Goal: Find contact information: Find contact information

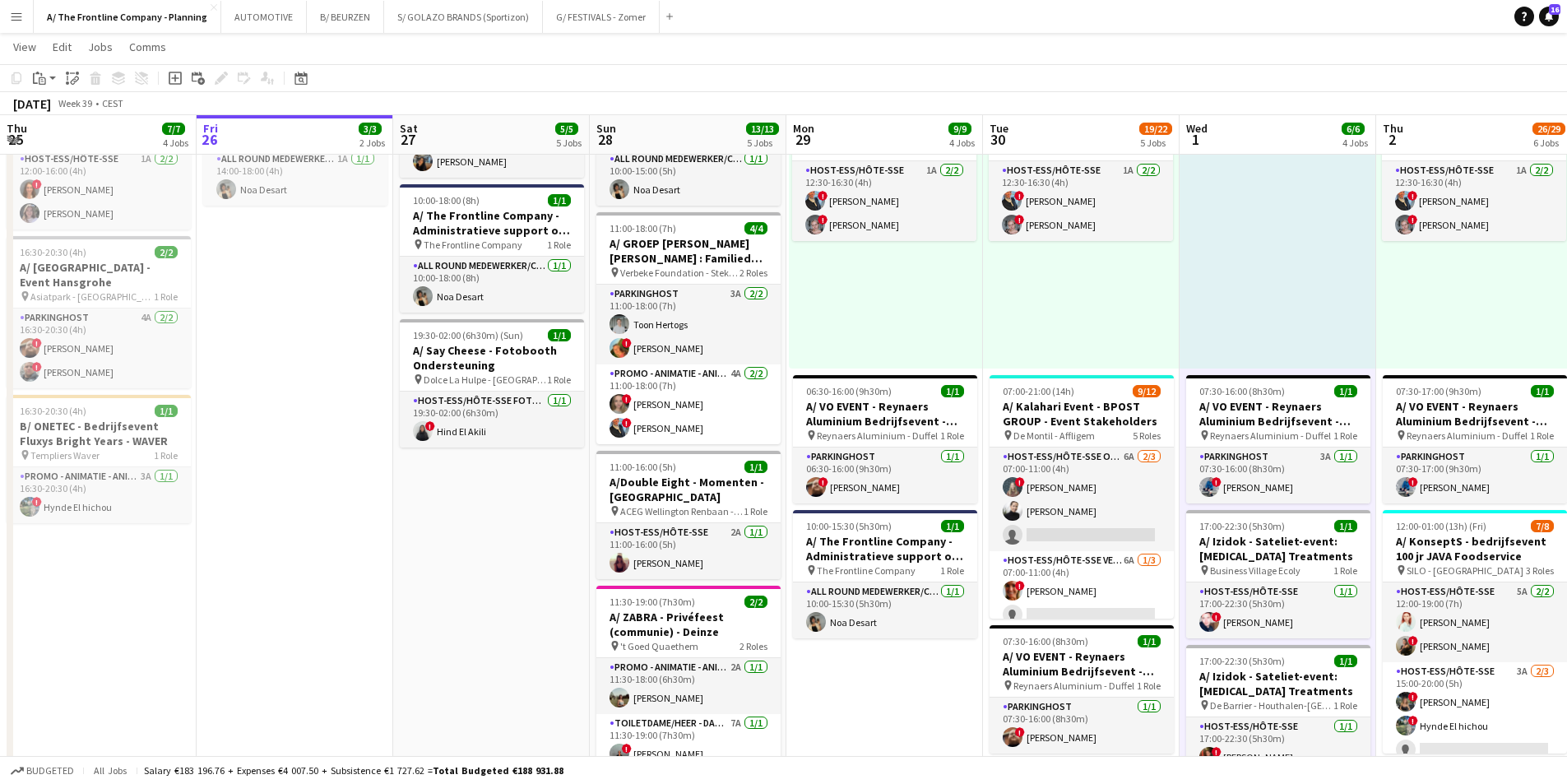
scroll to position [0, 390]
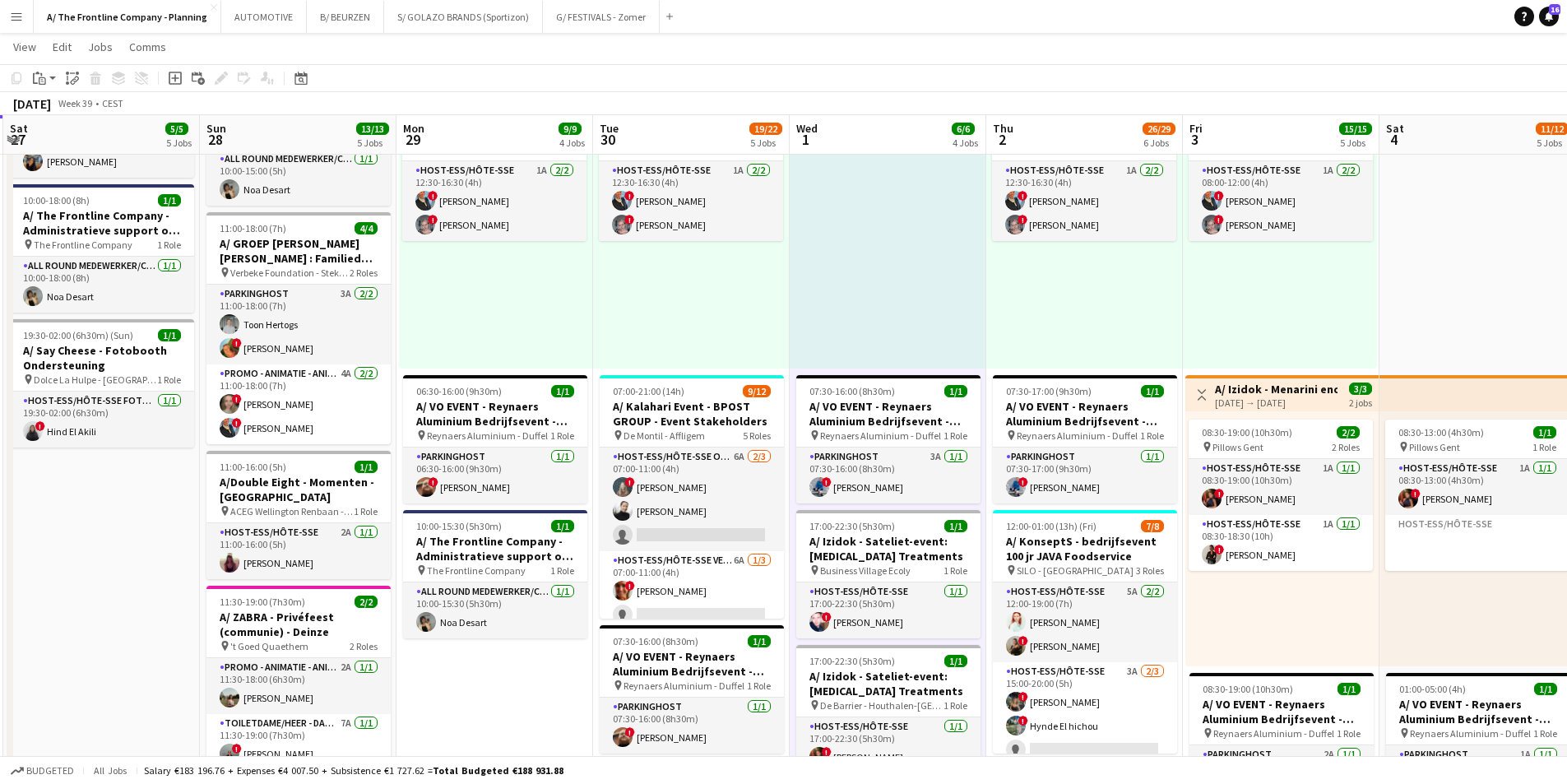
click at [20, 19] on app-icon "Menu" at bounding box center [16, 16] width 13 height 13
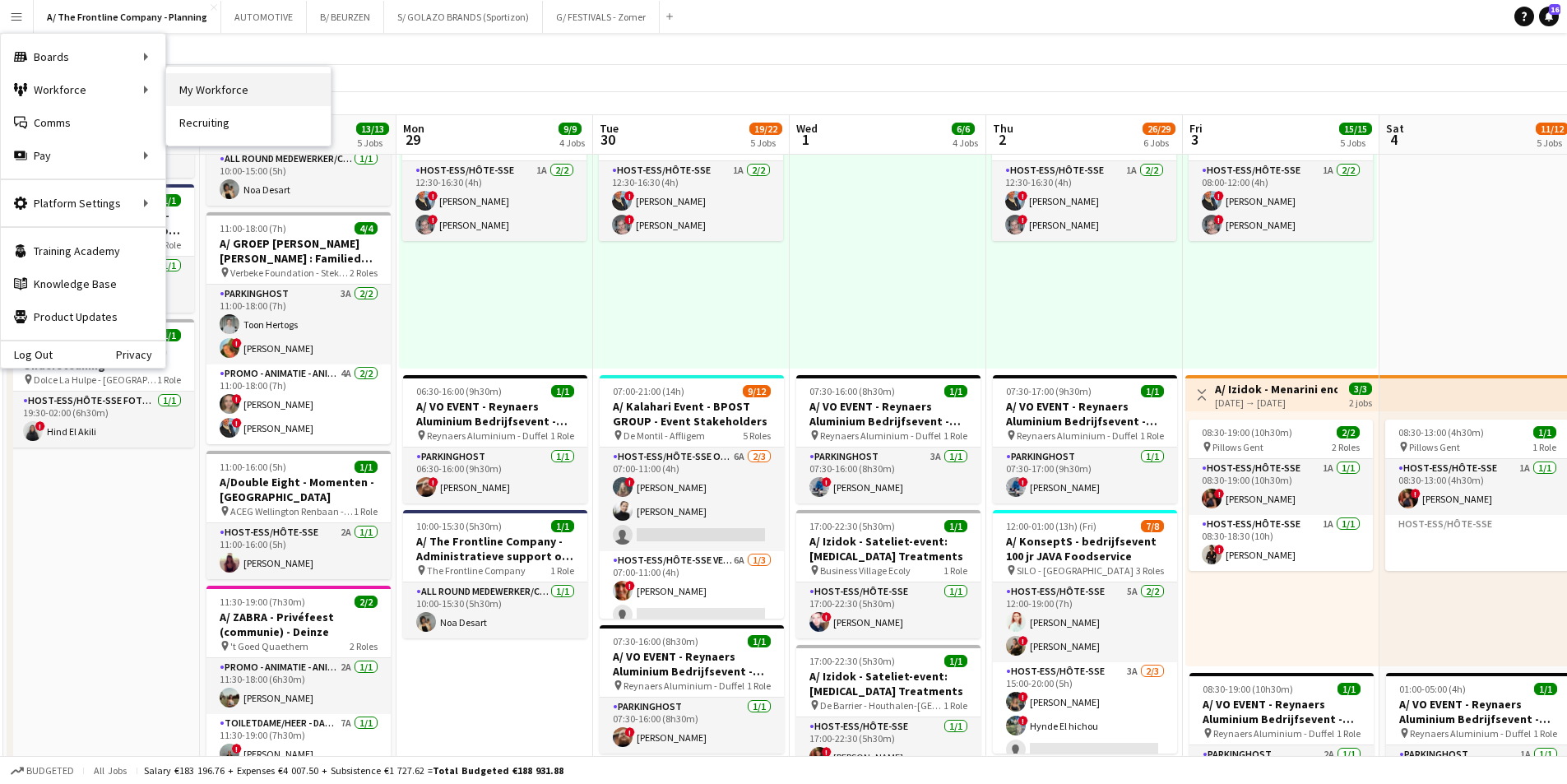
click at [216, 90] on link "My Workforce" at bounding box center [248, 90] width 164 height 33
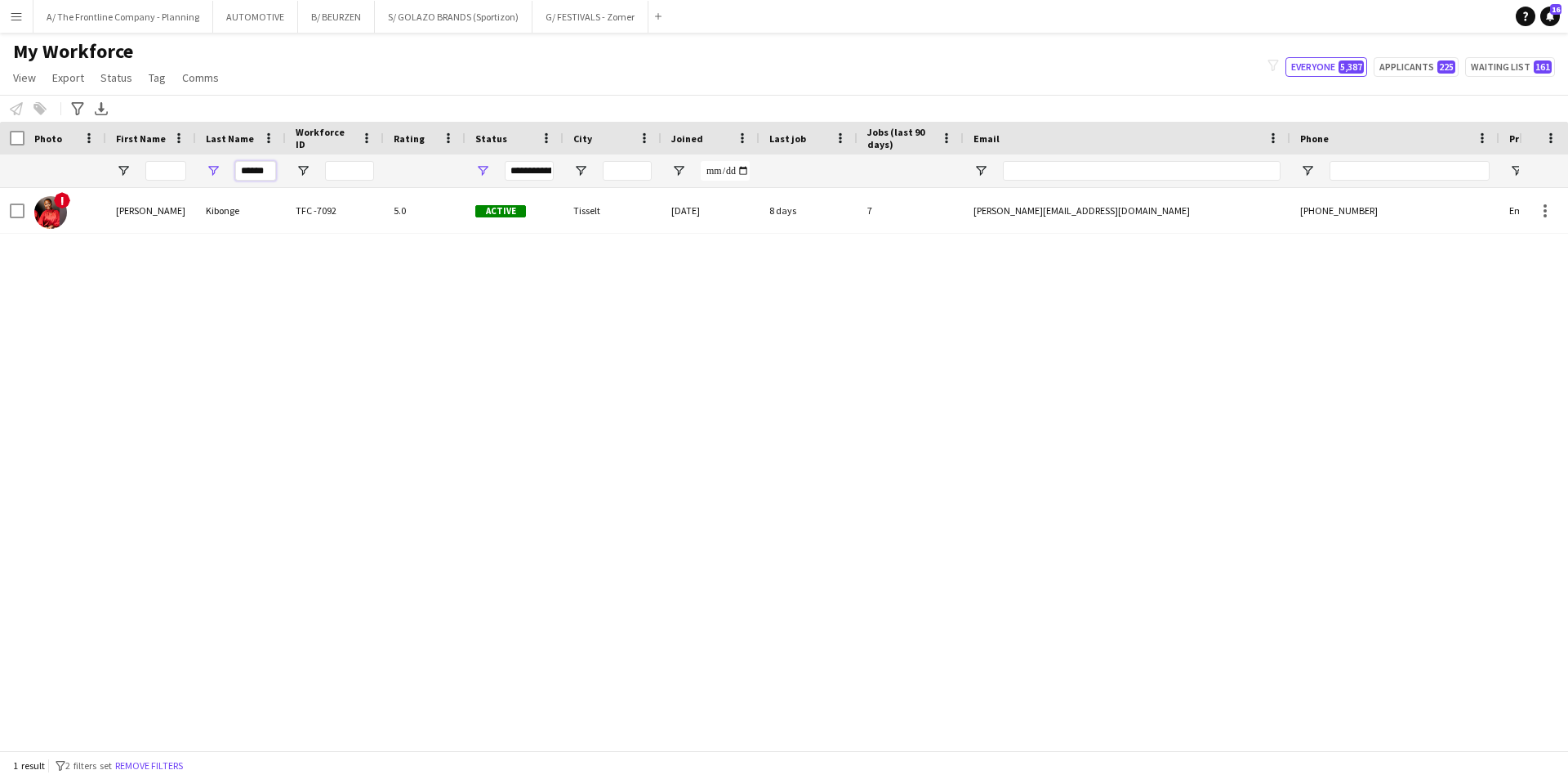
click at [265, 165] on input "******" at bounding box center [255, 171] width 41 height 19
type input "**********"
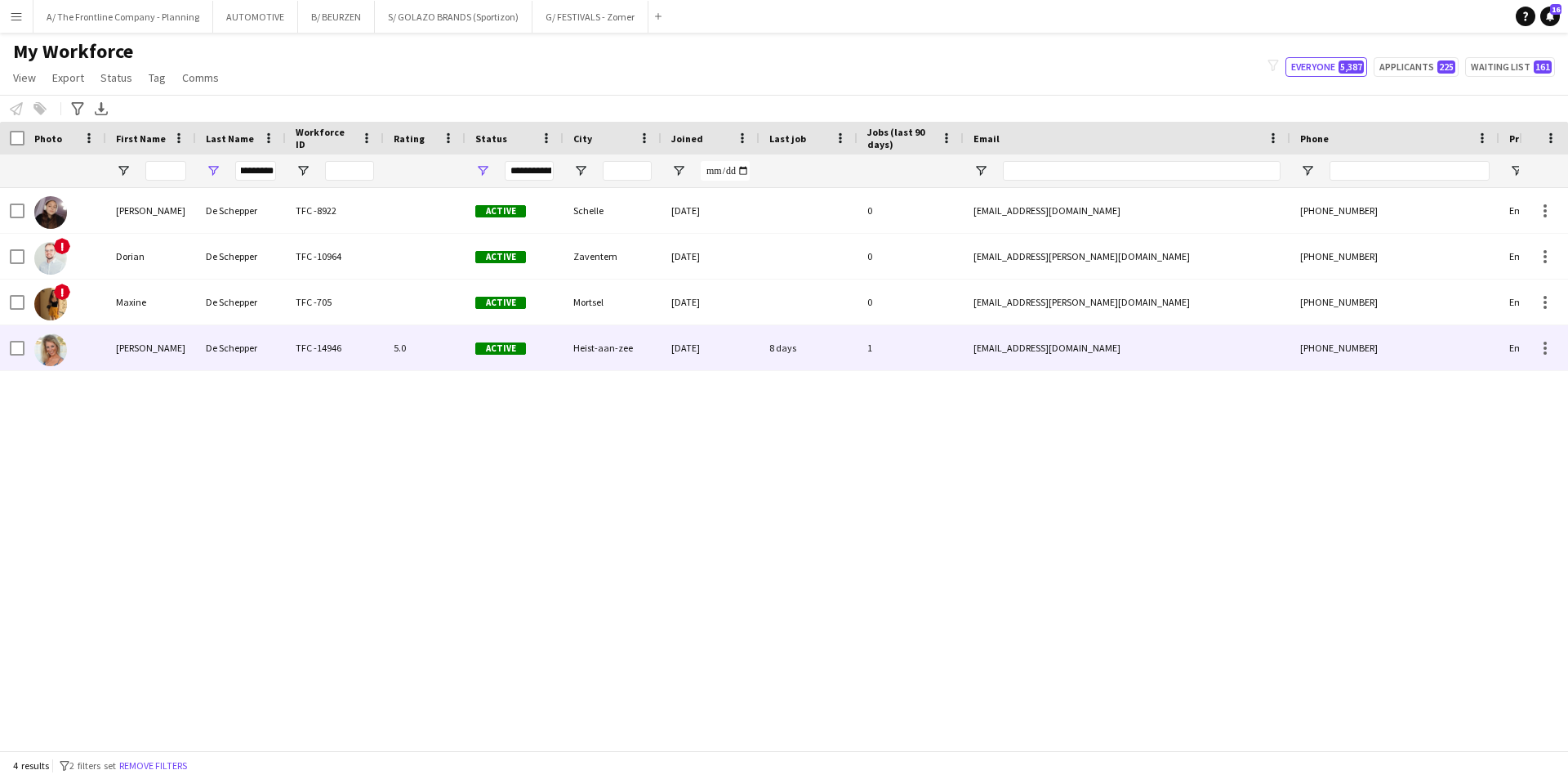
scroll to position [0, 0]
click at [186, 336] on div "[PERSON_NAME]" at bounding box center [150, 348] width 90 height 45
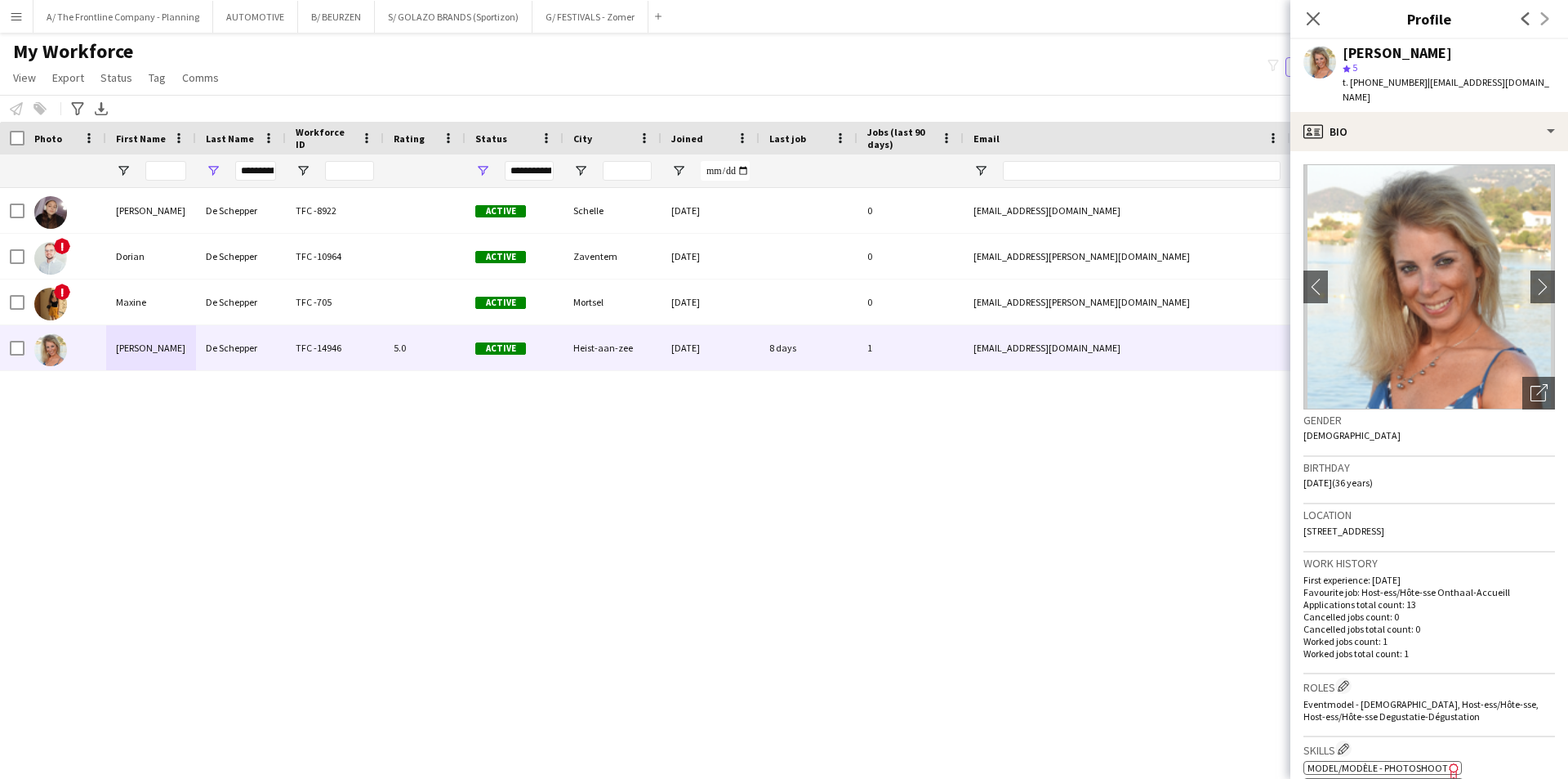
click at [1538, 79] on span "| [EMAIL_ADDRESS][DOMAIN_NAME]" at bounding box center [1446, 89] width 207 height 27
drag, startPoint x: 1546, startPoint y: 80, endPoint x: 1417, endPoint y: 90, distance: 129.4
click at [1417, 90] on div "[PERSON_NAME] star 5 t. [PHONE_NUMBER] | [EMAIL_ADDRESS][DOMAIN_NAME]" at bounding box center [1429, 75] width 278 height 73
copy span "[EMAIL_ADDRESS][DOMAIN_NAME]"
